Goal: Feedback & Contribution: Contribute content

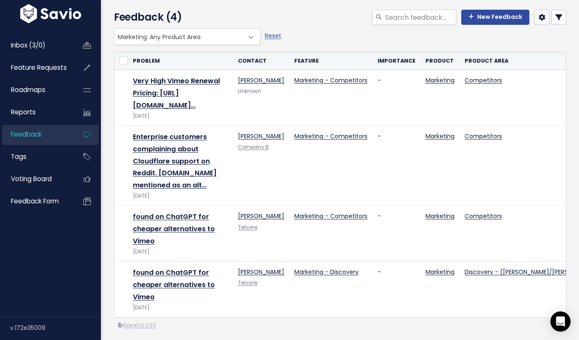
scroll to position [44, 0]
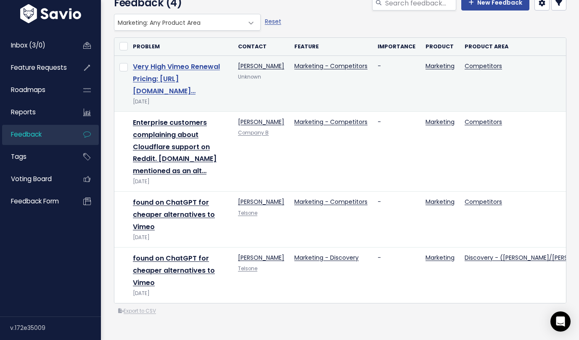
click at [151, 90] on link "Very High Vimeo Renewal Pricing: https://drive.google.com/file/d/1aQ85OkfiSqn_V…" at bounding box center [176, 79] width 87 height 34
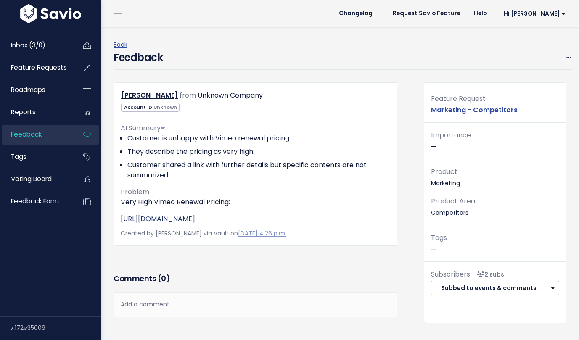
click at [195, 220] on link "https://drive.google.com/file/d/1aQ85OkfiSqn_V89VMvJcQFJFUyMiwdEL/view?usp=shar…" at bounding box center [158, 219] width 74 height 10
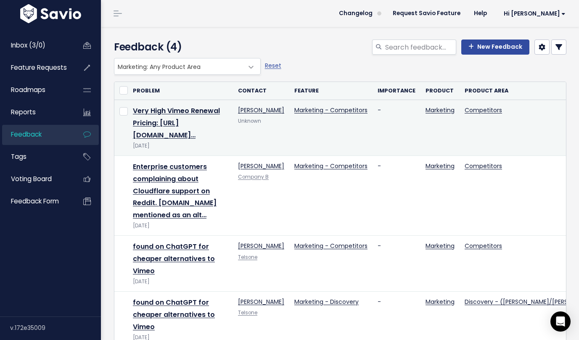
click at [526, 130] on link "Edit" at bounding box center [527, 134] width 61 height 16
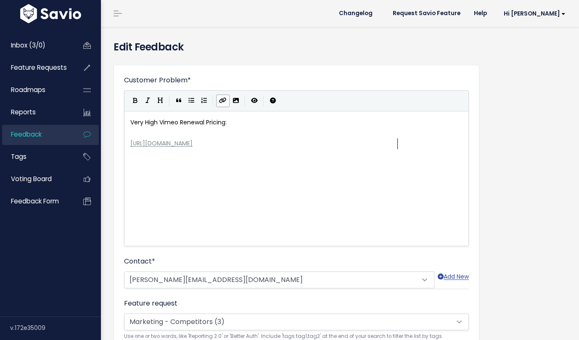
scroll to position [1, 0]
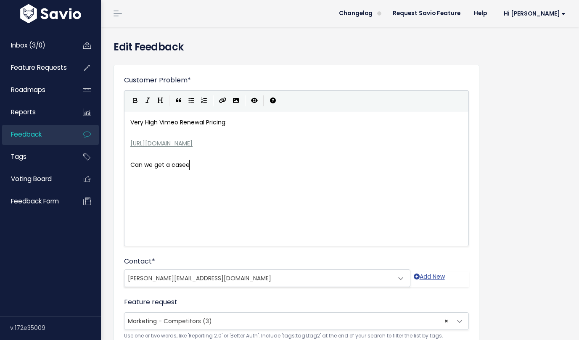
type textarea "Can we get a casee"
type textarea "syudy from the customer if we clos"
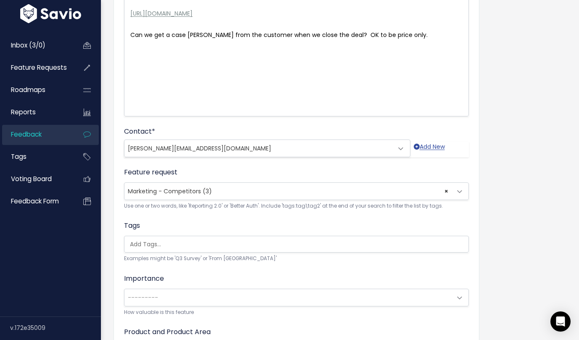
scroll to position [229, 0]
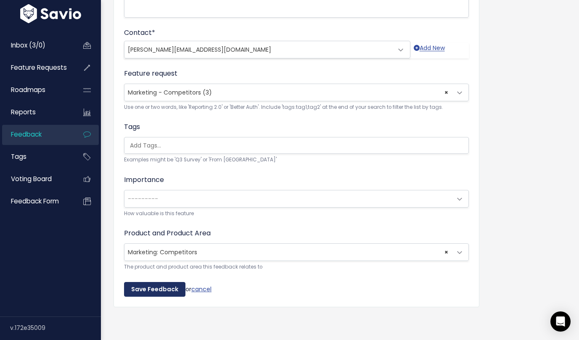
type textarea "when we close the deal? OK to be price only."
click at [147, 286] on input "Save Feedback" at bounding box center [154, 289] width 61 height 15
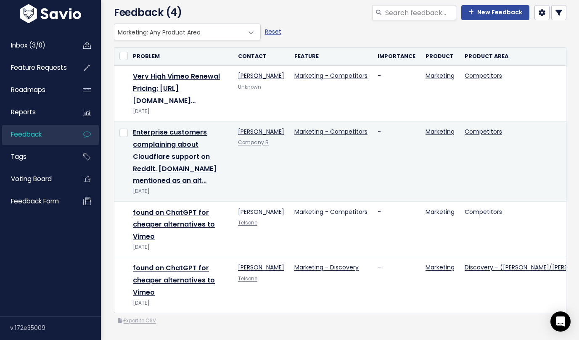
scroll to position [69, 0]
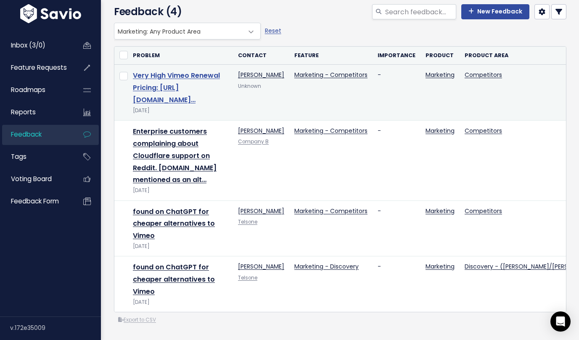
click at [170, 104] on link "Very High Vimeo Renewal Pricing: https://drive.google.com/file/d/1aQ85OkfiSqn_V…" at bounding box center [176, 88] width 87 height 34
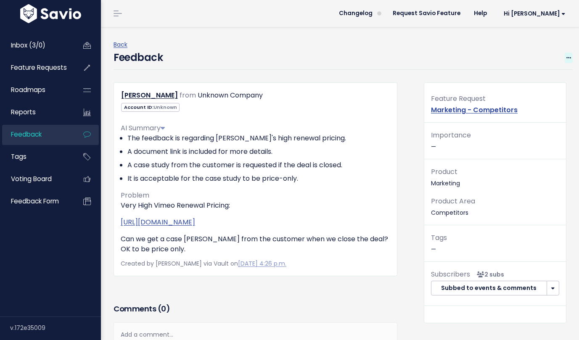
click at [570, 59] on icon at bounding box center [568, 57] width 5 height 5
click at [535, 79] on link "Edit" at bounding box center [535, 81] width 61 height 16
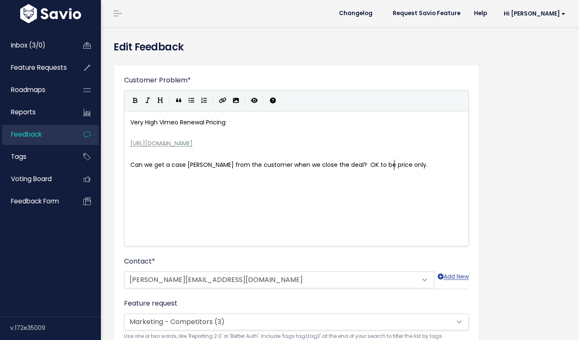
scroll to position [1, 0]
click at [129, 165] on pre "Can we get a case [PERSON_NAME] from the customer when we close the deal? OK to…" at bounding box center [296, 165] width 335 height 11
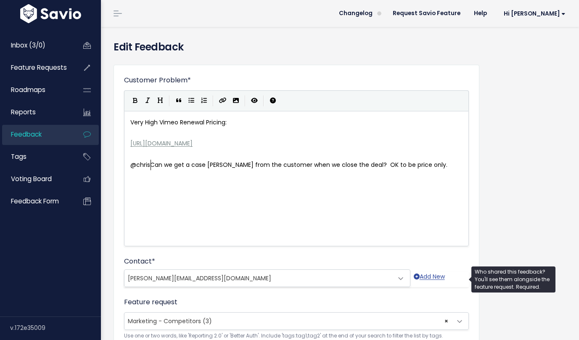
scroll to position [3, 19]
type textarea "@chris"
type textarea "@"
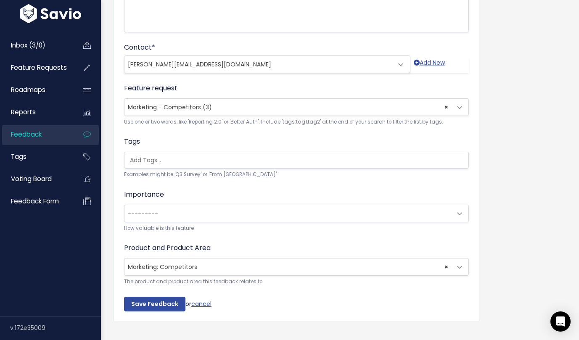
scroll to position [229, 0]
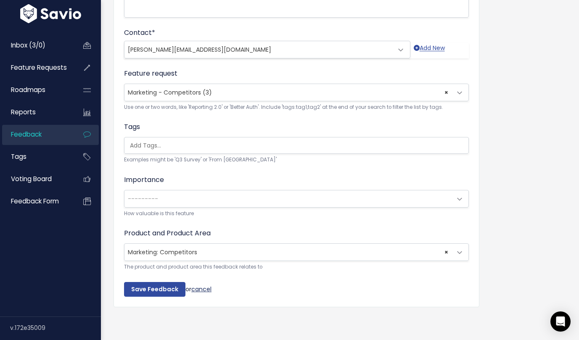
click at [204, 290] on link "cancel" at bounding box center [201, 288] width 20 height 8
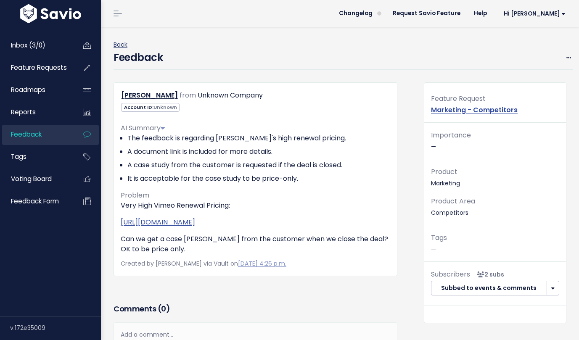
click at [118, 44] on link "Back" at bounding box center [120, 44] width 14 height 8
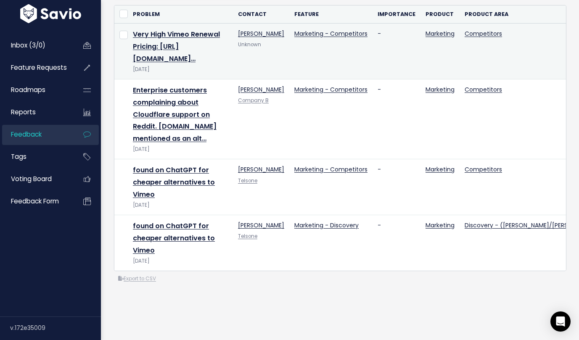
scroll to position [77, 0]
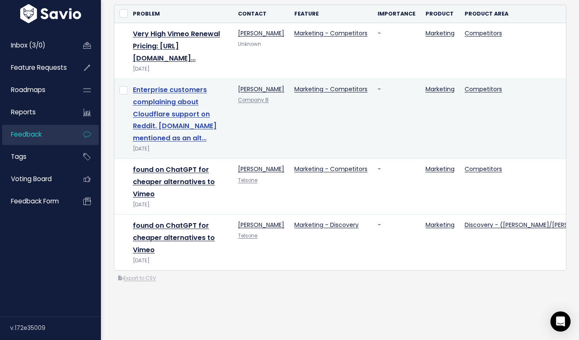
click at [186, 139] on link "Enterprise customers complaining about Cloudflare support on Reddit. bunny.net …" at bounding box center [175, 114] width 84 height 58
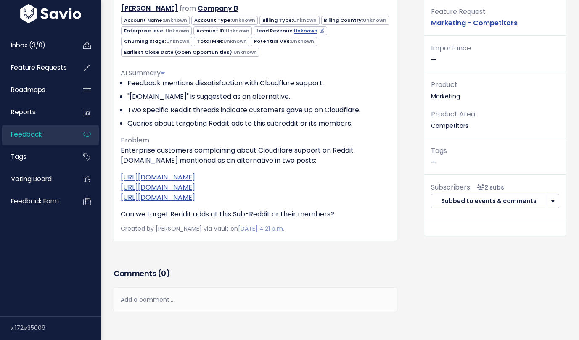
scroll to position [88, 0]
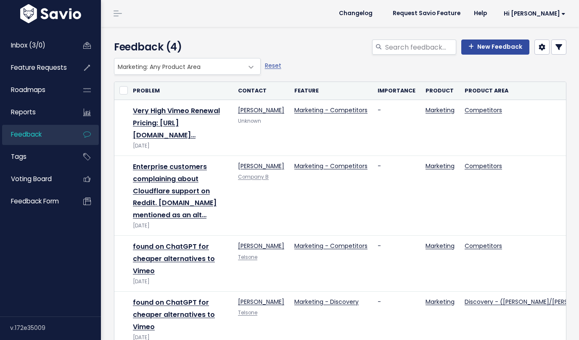
scroll to position [77, 0]
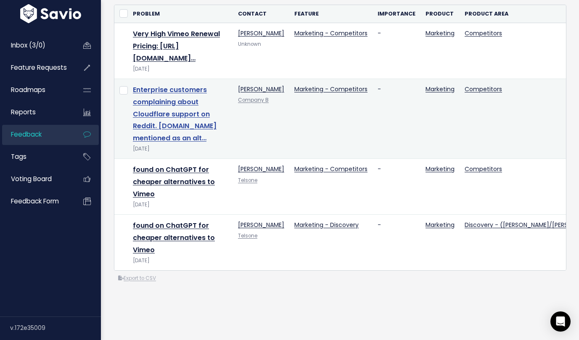
click at [184, 139] on link "Enterprise customers complaining about Cloudflare support on Reddit. bunny.net …" at bounding box center [175, 114] width 84 height 58
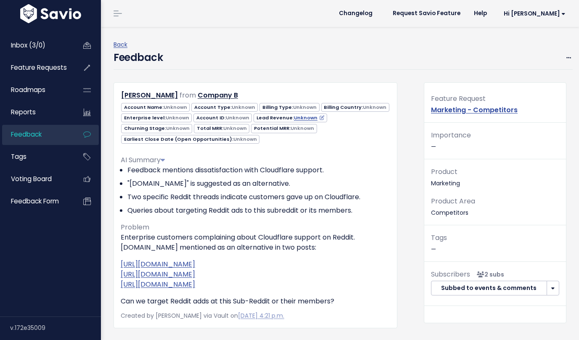
scroll to position [131, 0]
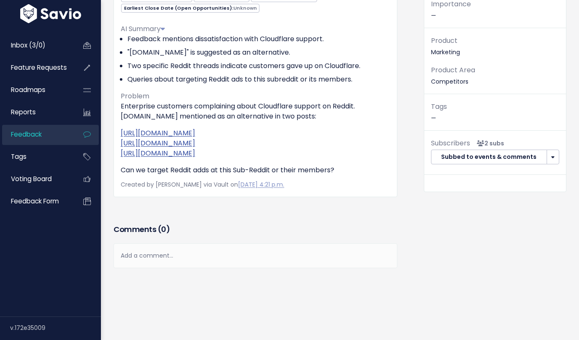
click at [360, 222] on div "James Ball from Company B" at bounding box center [255, 86] width 296 height 271
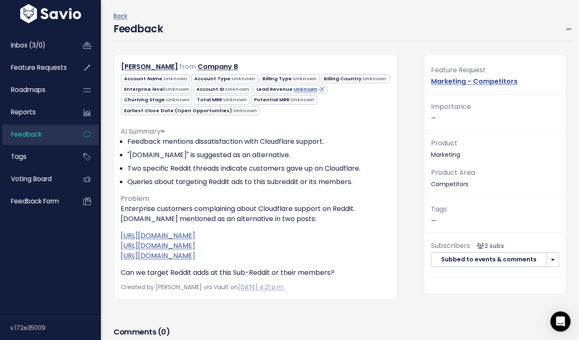
scroll to position [0, 0]
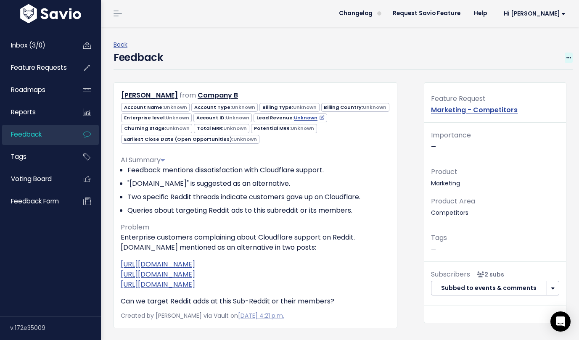
click at [570, 59] on icon at bounding box center [568, 57] width 5 height 5
click at [513, 87] on link "Edit" at bounding box center [535, 81] width 61 height 16
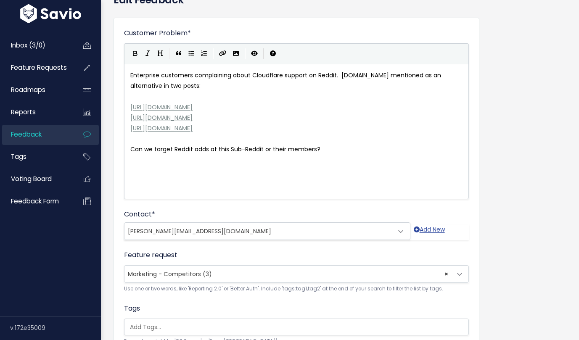
scroll to position [75, 0]
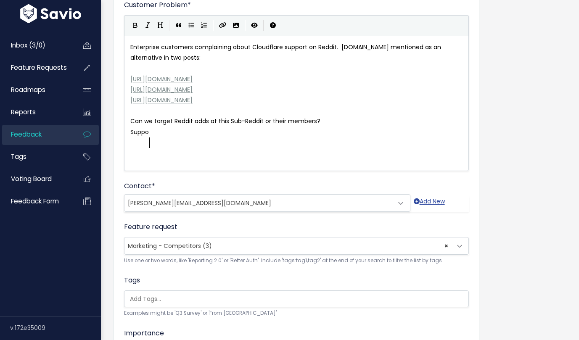
type textarea "Support"
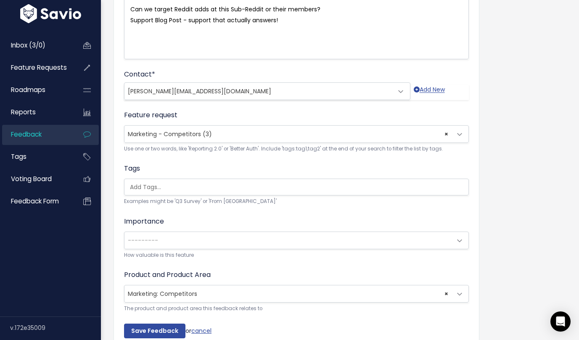
scroll to position [187, 0]
type textarea "Support Blog Post - support that actually answers!"
click at [146, 334] on input "Save Feedback" at bounding box center [154, 331] width 61 height 15
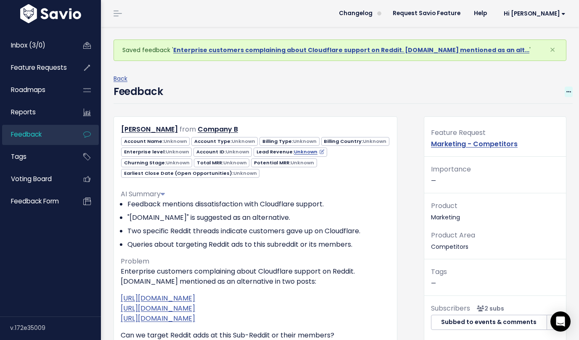
click at [566, 91] on icon at bounding box center [568, 91] width 5 height 5
click at [532, 113] on link "Edit" at bounding box center [535, 115] width 61 height 16
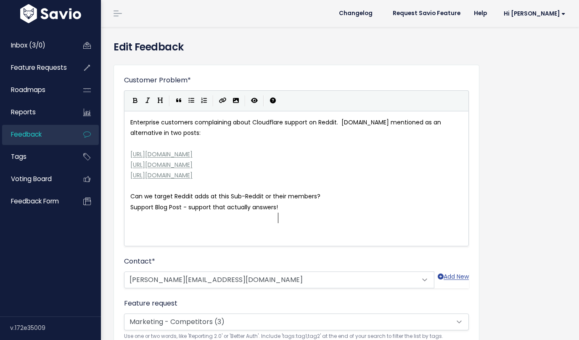
scroll to position [1, 0]
type textarea "Cloudfalre"
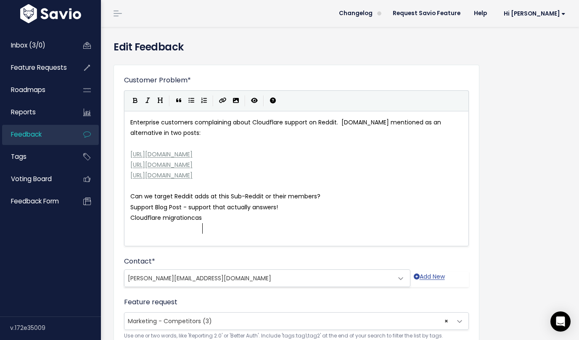
type textarea "[PERSON_NAME] migrationcase"
type textarea "case study - ti"
type textarea "it was so easy -"
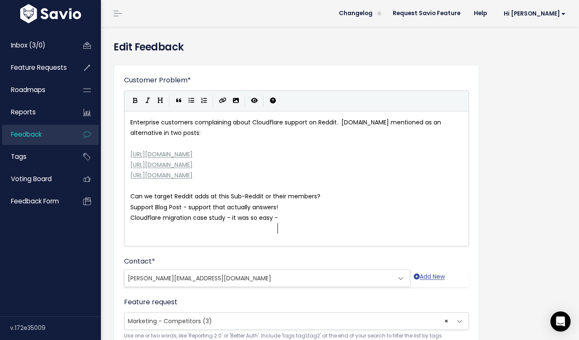
scroll to position [3, 47]
type textarea ", j"
type textarea "James"
type textarea "@james"
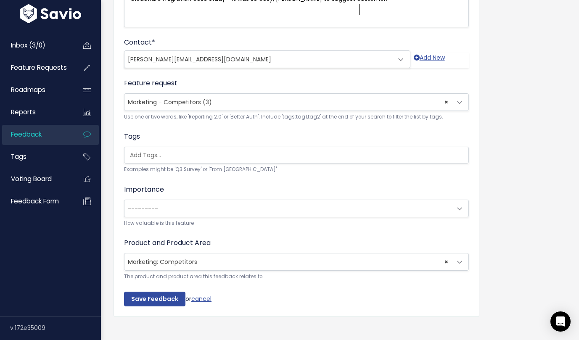
scroll to position [229, 0]
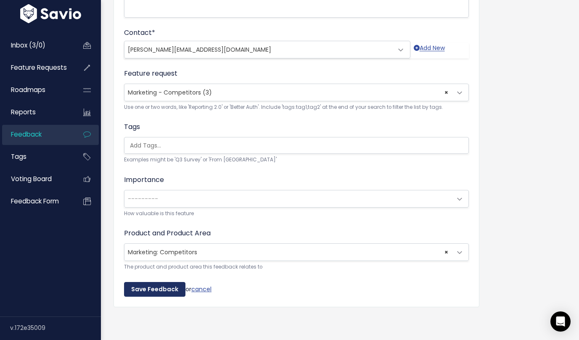
type textarea "James to suggest customer."
click at [143, 289] on input "Save Feedback" at bounding box center [154, 289] width 61 height 15
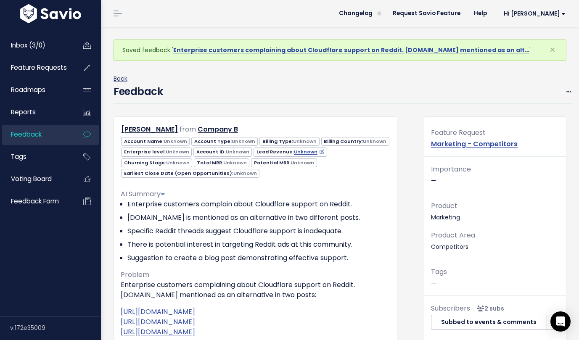
click at [125, 78] on link "Back" at bounding box center [120, 78] width 14 height 8
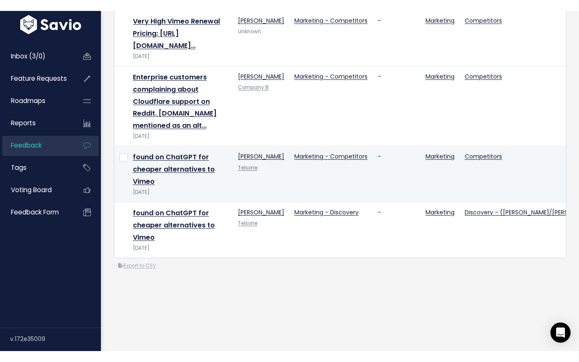
scroll to position [103, 0]
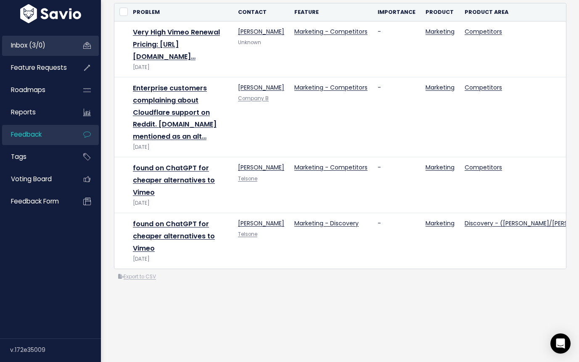
click at [18, 43] on span "Inbox (3/0)" at bounding box center [28, 45] width 34 height 9
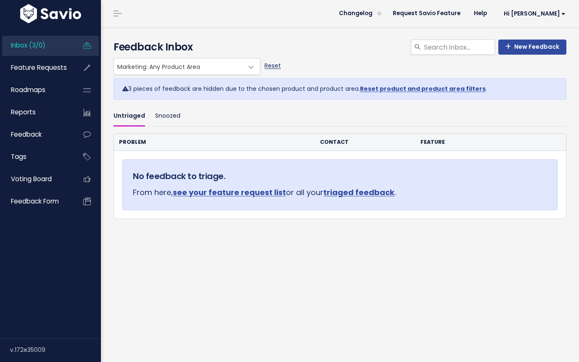
click at [271, 65] on link "Reset" at bounding box center [272, 65] width 16 height 8
select select ":"
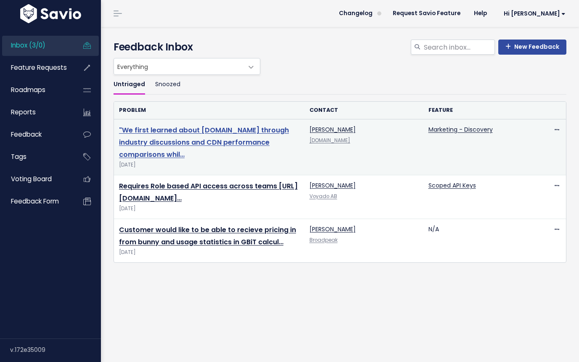
click at [220, 131] on link ""We first learned about [DOMAIN_NAME] through industry discussions and CDN perf…" at bounding box center [204, 142] width 170 height 34
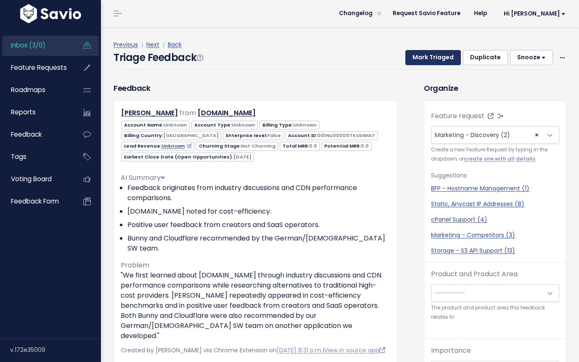
click at [424, 57] on button "Mark Triaged" at bounding box center [432, 57] width 55 height 15
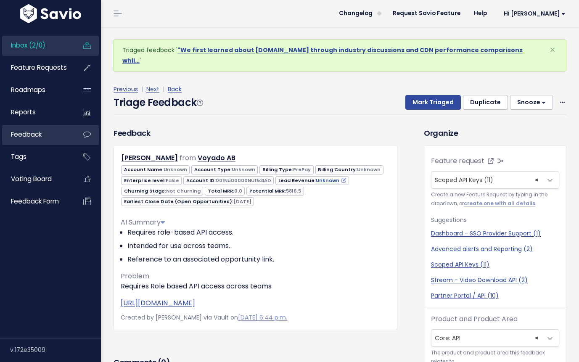
click at [45, 138] on link "Feedback" at bounding box center [36, 134] width 68 height 19
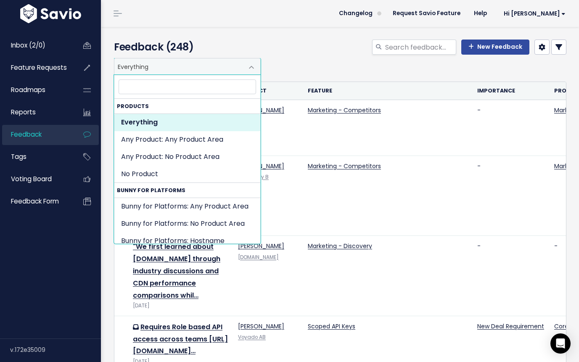
click at [249, 63] on span at bounding box center [251, 67] width 17 height 17
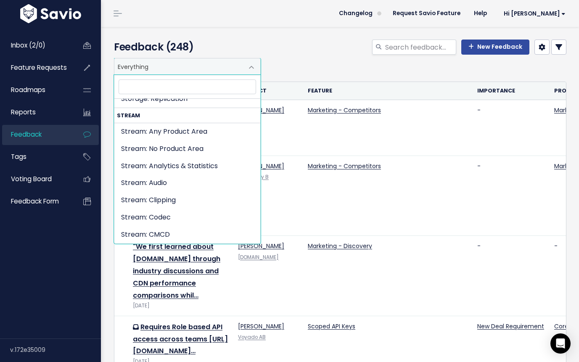
scroll to position [1978, 0]
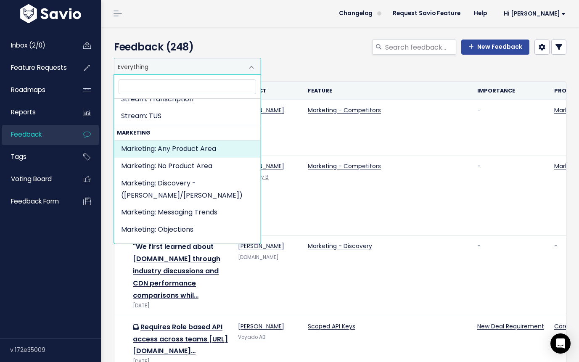
select select "MARKETING:"
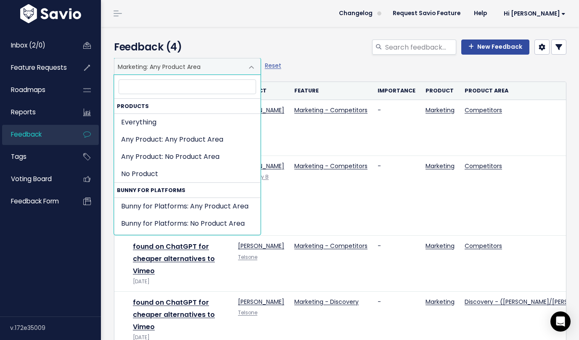
click at [250, 67] on span at bounding box center [251, 67] width 17 height 17
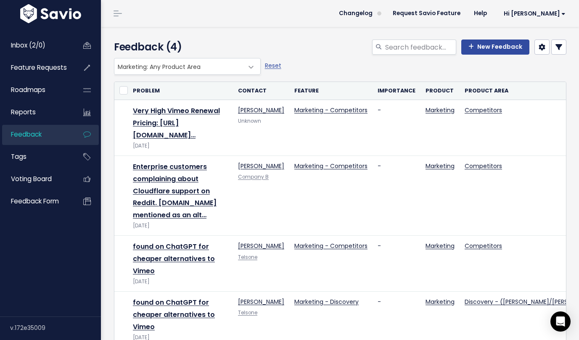
click at [250, 67] on span at bounding box center [251, 67] width 17 height 17
click at [270, 63] on link "Reset" at bounding box center [273, 65] width 16 height 8
select select ":"
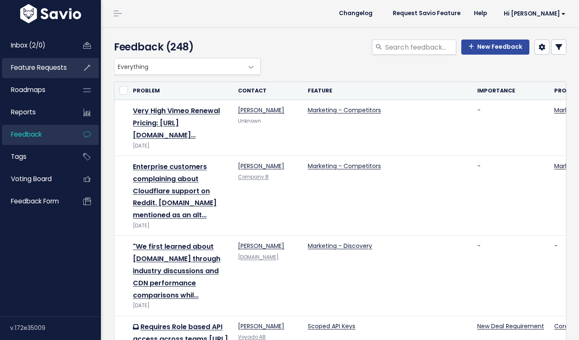
click at [55, 69] on span "Feature Requests" at bounding box center [39, 67] width 56 height 9
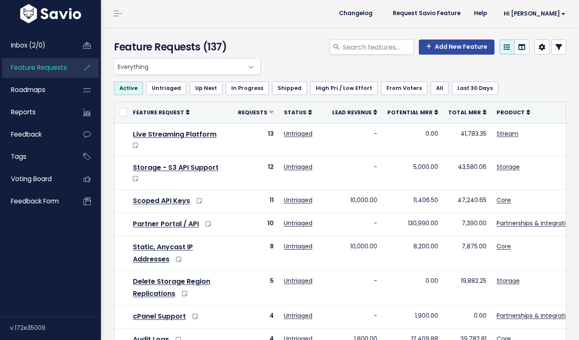
click at [254, 68] on span at bounding box center [251, 67] width 17 height 17
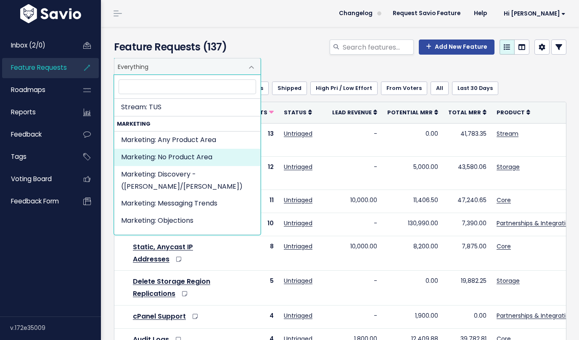
scroll to position [1984, 0]
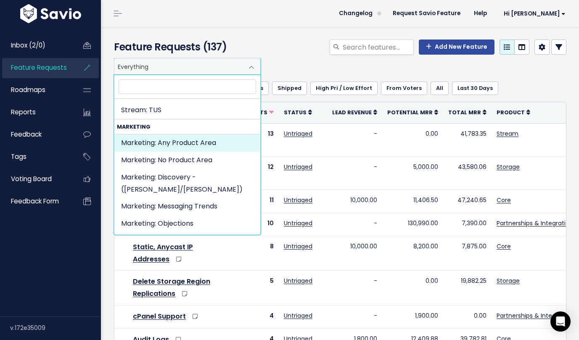
select select "MARKETING:"
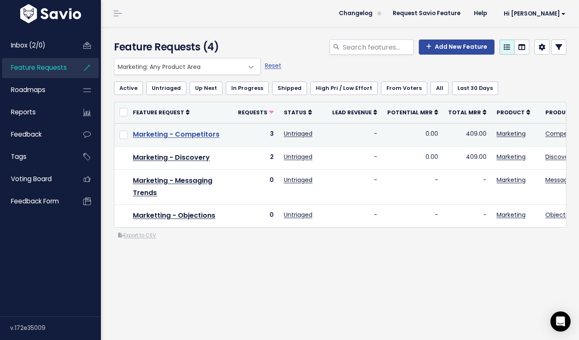
click at [177, 136] on link "Marketing - Competitors" at bounding box center [176, 134] width 87 height 10
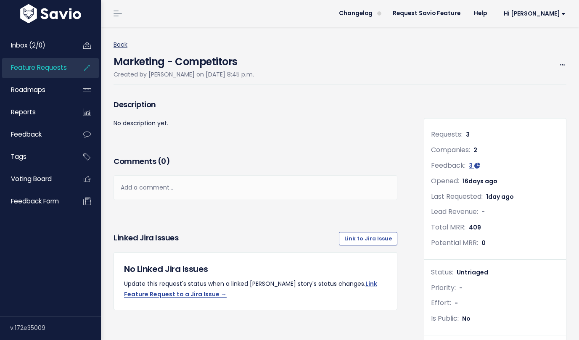
click at [121, 41] on link "Back" at bounding box center [120, 44] width 14 height 8
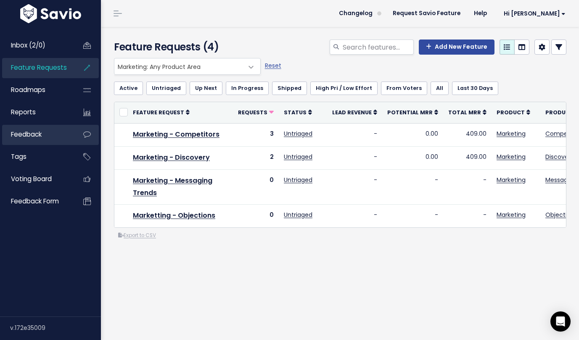
click at [40, 135] on span "Feedback" at bounding box center [26, 134] width 31 height 9
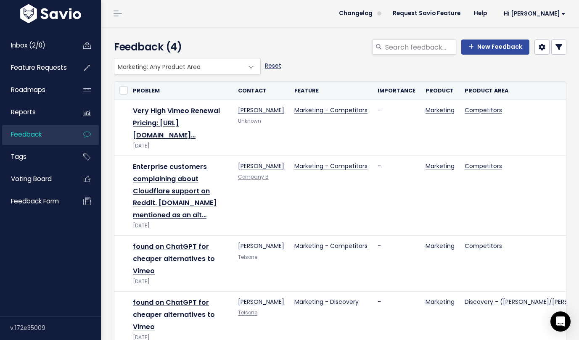
click at [271, 62] on link "Reset" at bounding box center [273, 65] width 16 height 8
select select ":"
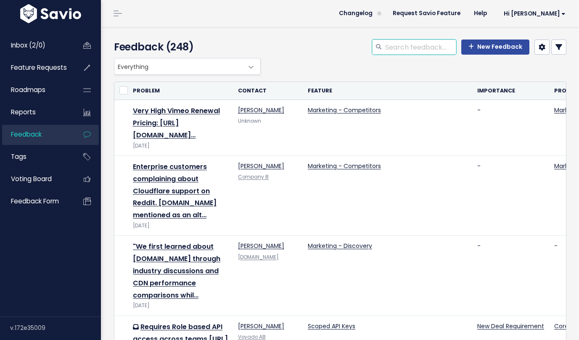
click at [410, 49] on input "search" at bounding box center [420, 46] width 72 height 15
type input "aden"
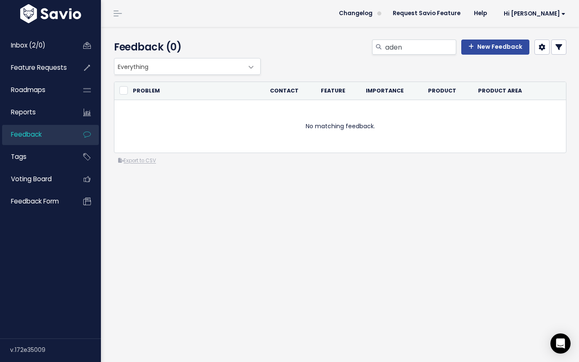
click at [21, 136] on span "Feedback" at bounding box center [26, 134] width 31 height 9
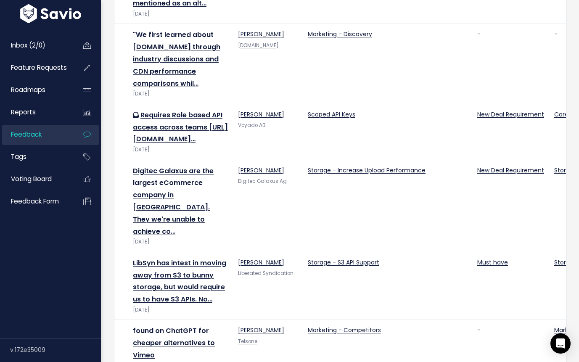
scroll to position [213, 0]
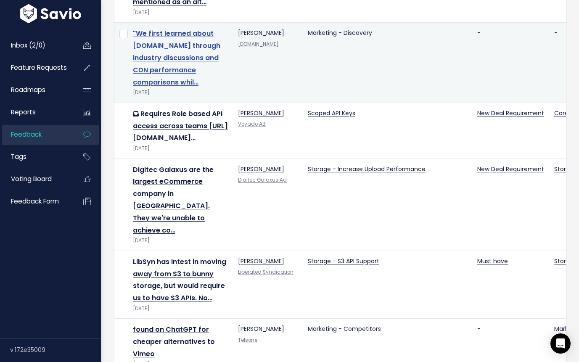
click at [181, 68] on link ""We first learned about Bunny.net through industry discussions and CDN performa…" at bounding box center [176, 58] width 87 height 58
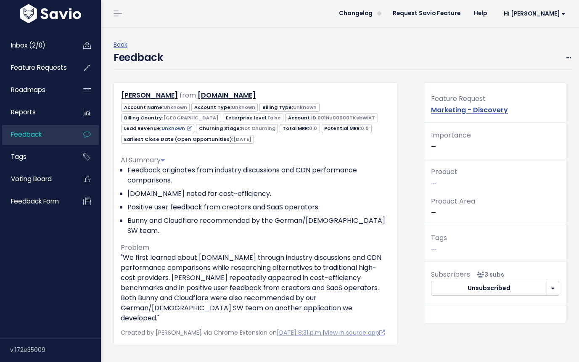
drag, startPoint x: 451, startPoint y: 214, endPoint x: 138, endPoint y: 110, distance: 330.0
click at [138, 110] on div "Tim Gallagher from pvt.space Unknown" at bounding box center [339, 282] width 465 height 401
click at [399, 82] on div "Back Feedback Edit Restore to Inbox Delete" at bounding box center [342, 54] width 459 height 55
click at [197, 74] on div "Back Feedback Edit Restore to Inbox Delete" at bounding box center [342, 54] width 459 height 55
click at [569, 56] on icon at bounding box center [568, 57] width 5 height 5
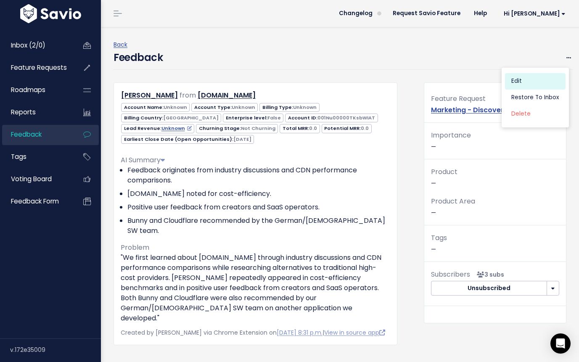
click at [539, 79] on link "Edit" at bounding box center [535, 81] width 61 height 16
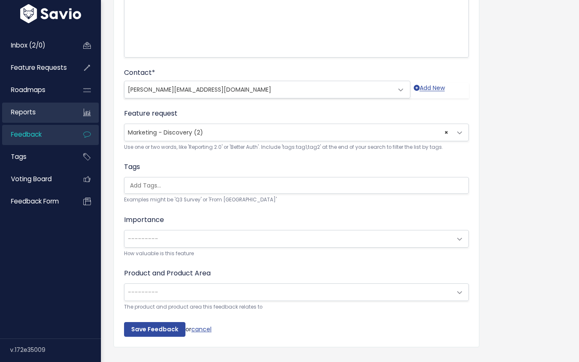
scroll to position [193, 0]
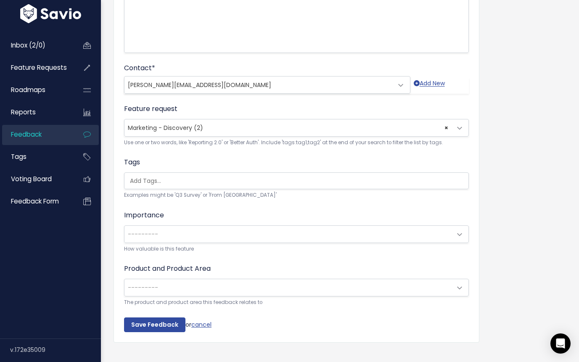
click at [460, 289] on span at bounding box center [459, 287] width 17 height 17
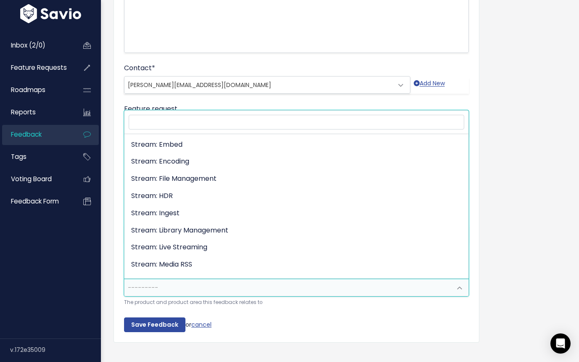
scroll to position [1581, 0]
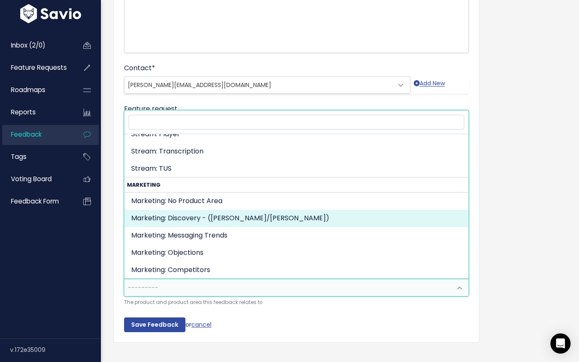
select select "MARKETING:DISCOVERY_BRUNOADEN"
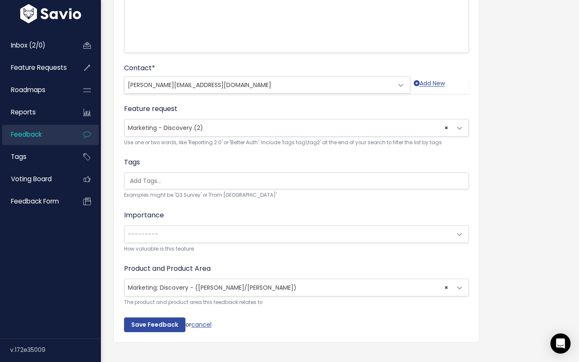
click at [459, 129] on span at bounding box center [459, 128] width 17 height 17
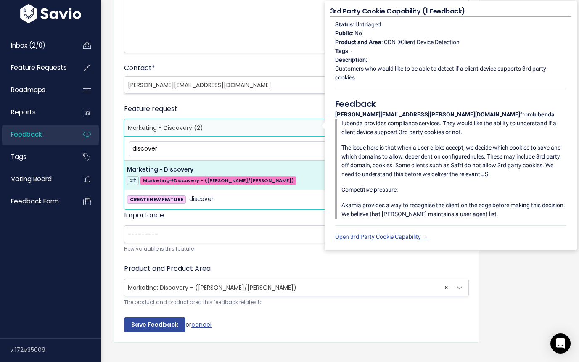
type input "discovery"
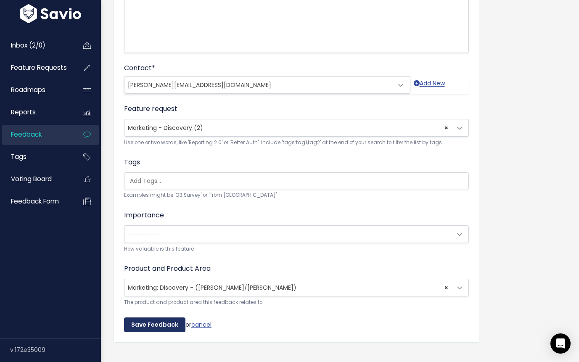
click at [148, 328] on input "Save Feedback" at bounding box center [154, 324] width 61 height 15
